Goal: Check status: Check status

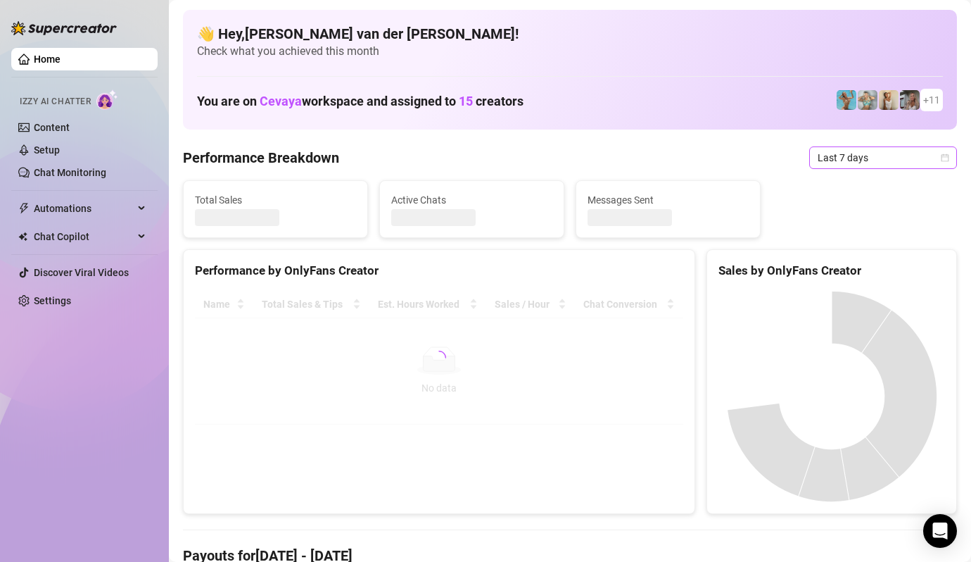
click at [947, 160] on icon "calendar" at bounding box center [945, 157] width 8 height 8
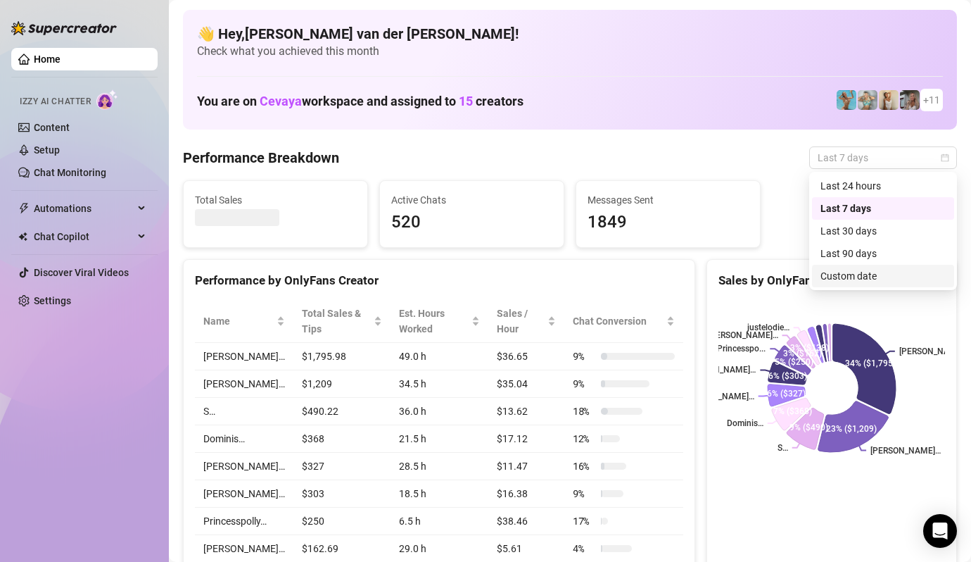
click at [873, 276] on div "Custom date" at bounding box center [882, 275] width 125 height 15
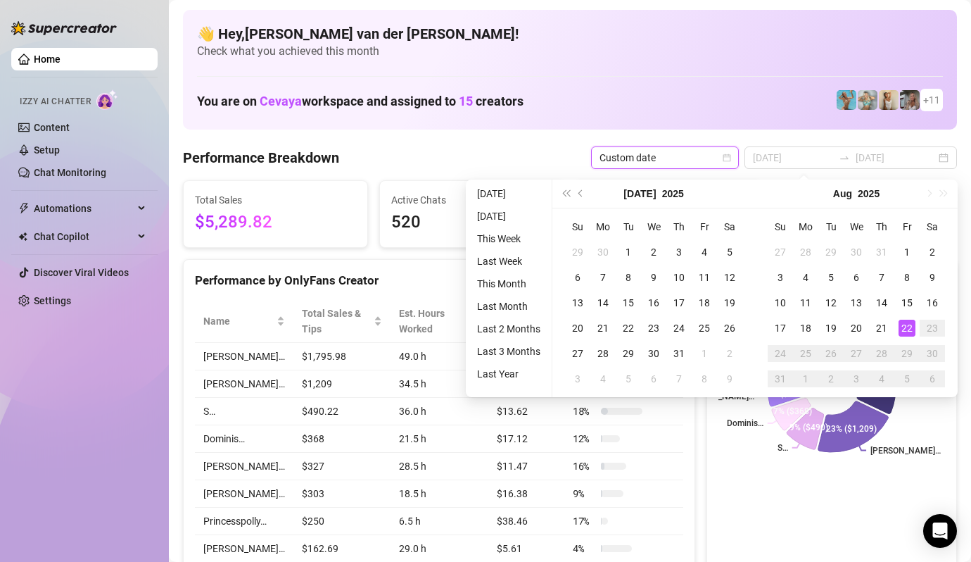
type input "[DATE]"
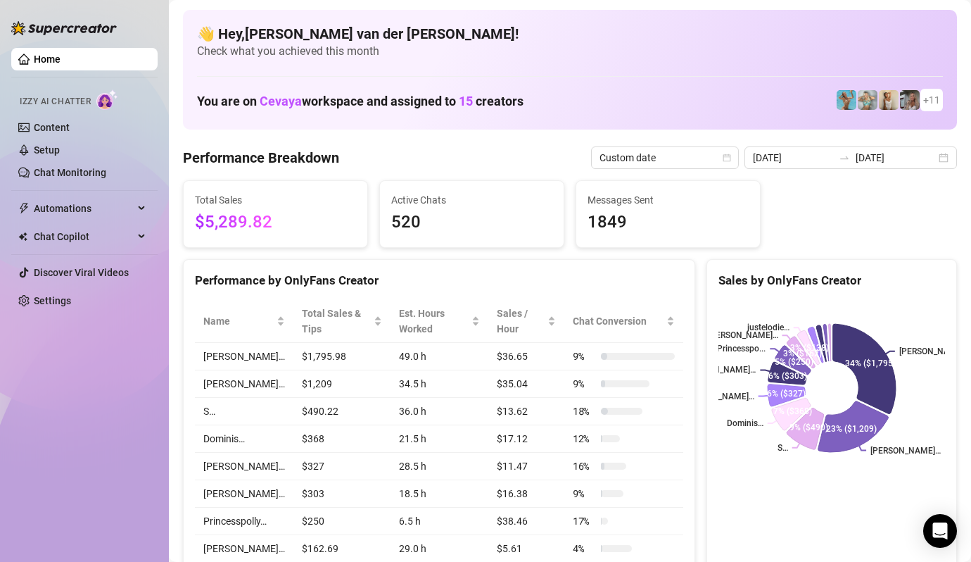
click at [498, 192] on span "Active Chats" at bounding box center [471, 199] width 161 height 15
click at [730, 160] on span "Custom date" at bounding box center [665, 157] width 131 height 21
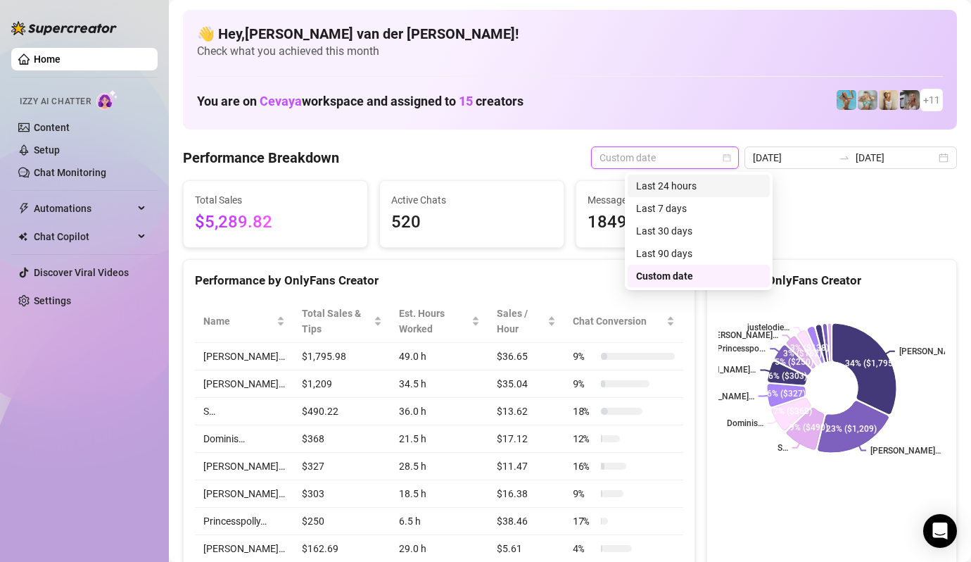
click at [698, 182] on div "Last 24 hours" at bounding box center [698, 185] width 125 height 15
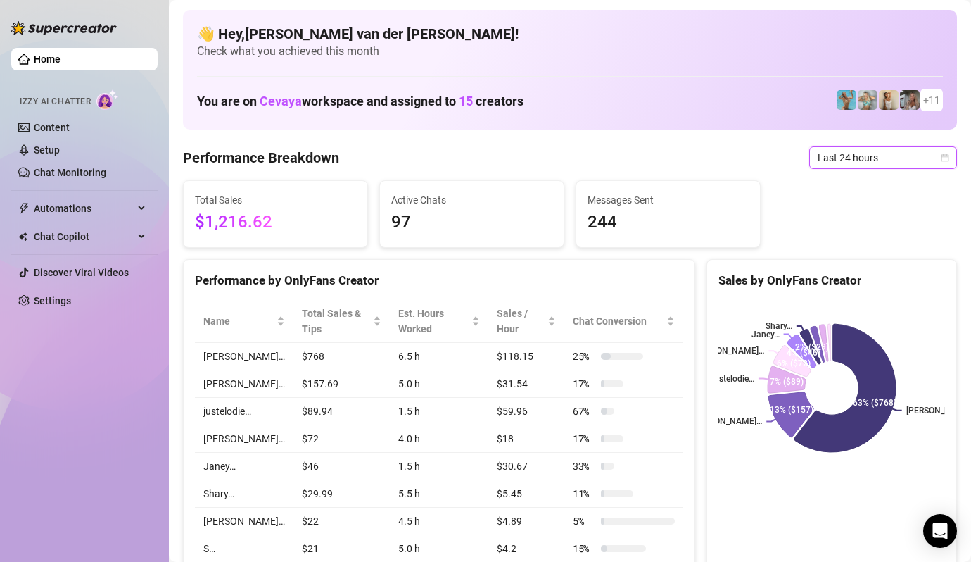
click at [941, 157] on icon "calendar" at bounding box center [945, 157] width 8 height 8
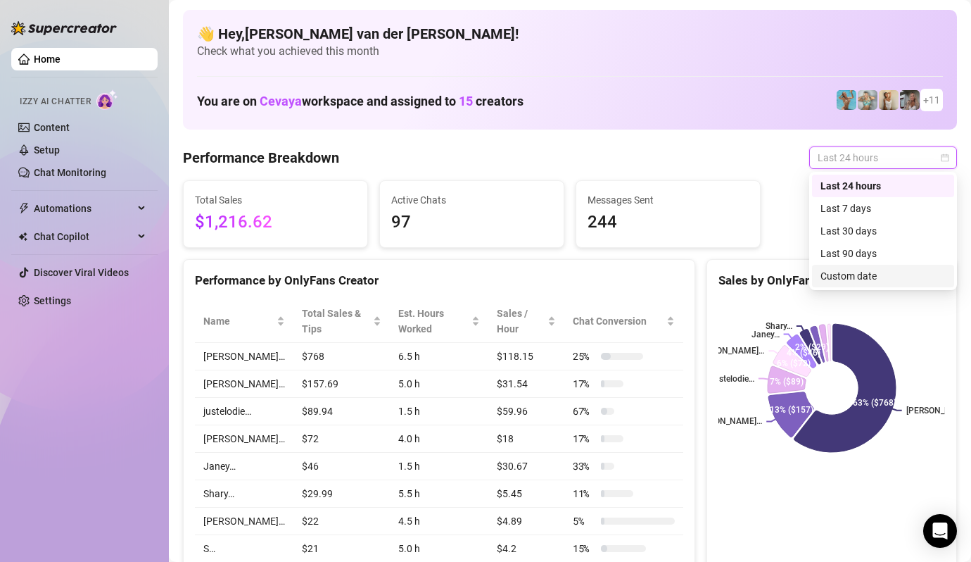
click at [864, 276] on div "Custom date" at bounding box center [882, 275] width 125 height 15
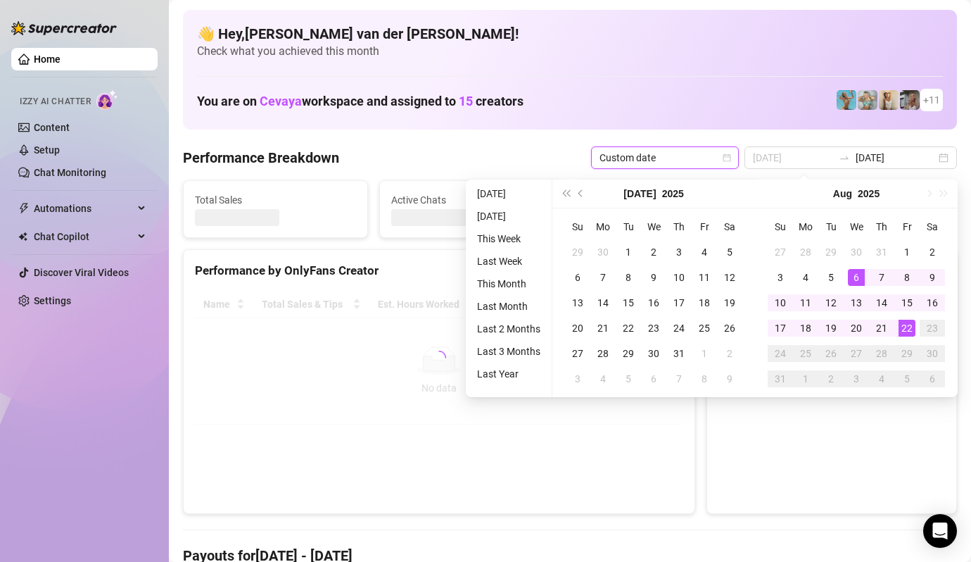
type input "[DATE]"
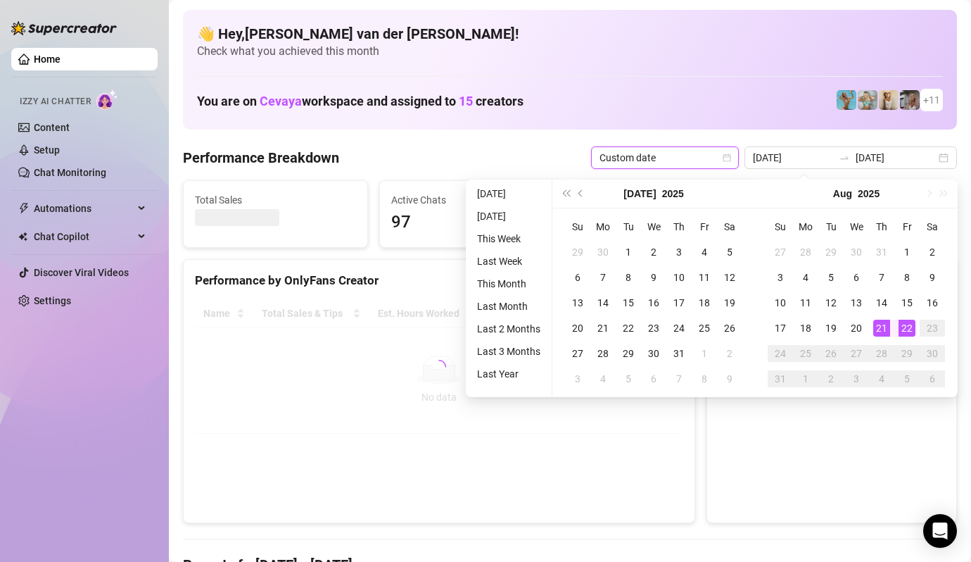
type input "[DATE]"
click at [509, 196] on li "[DATE]" at bounding box center [508, 193] width 75 height 17
type input "[DATE]"
